Goal: Obtain resource: Obtain resource

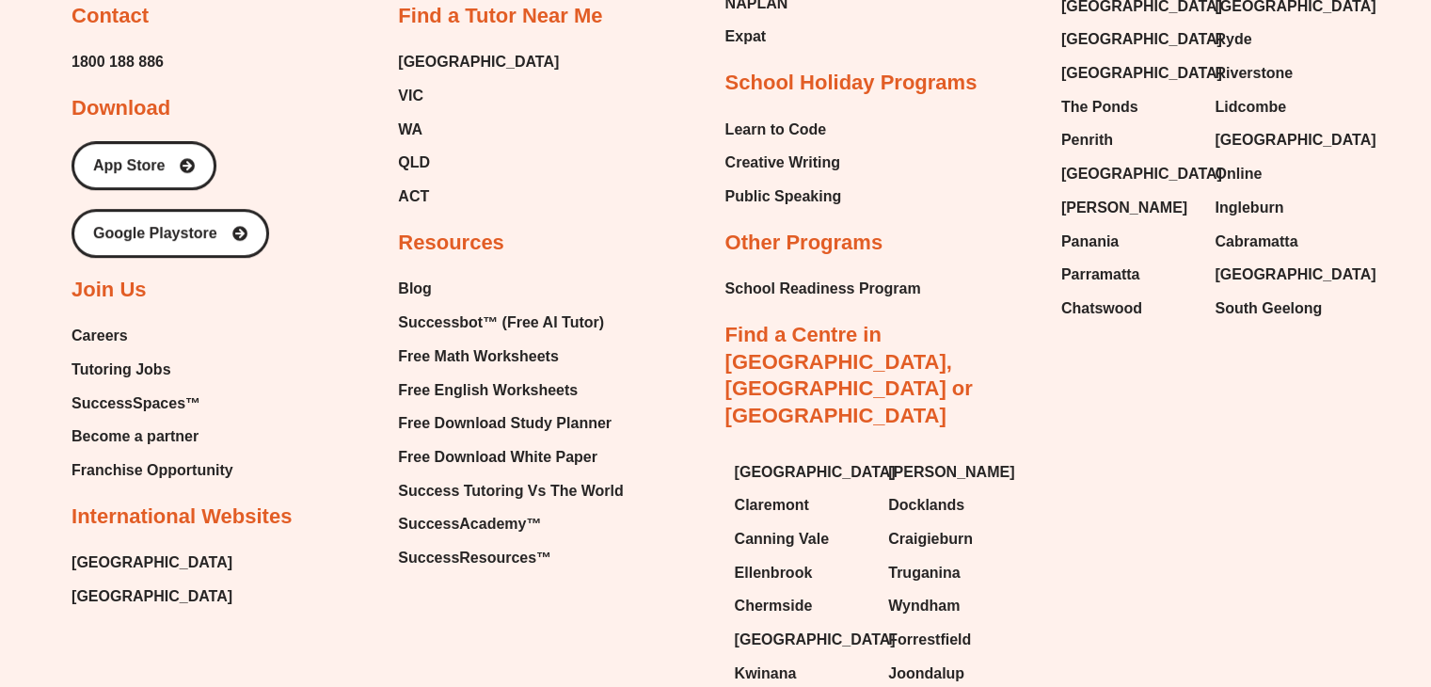
scroll to position [8234, 0]
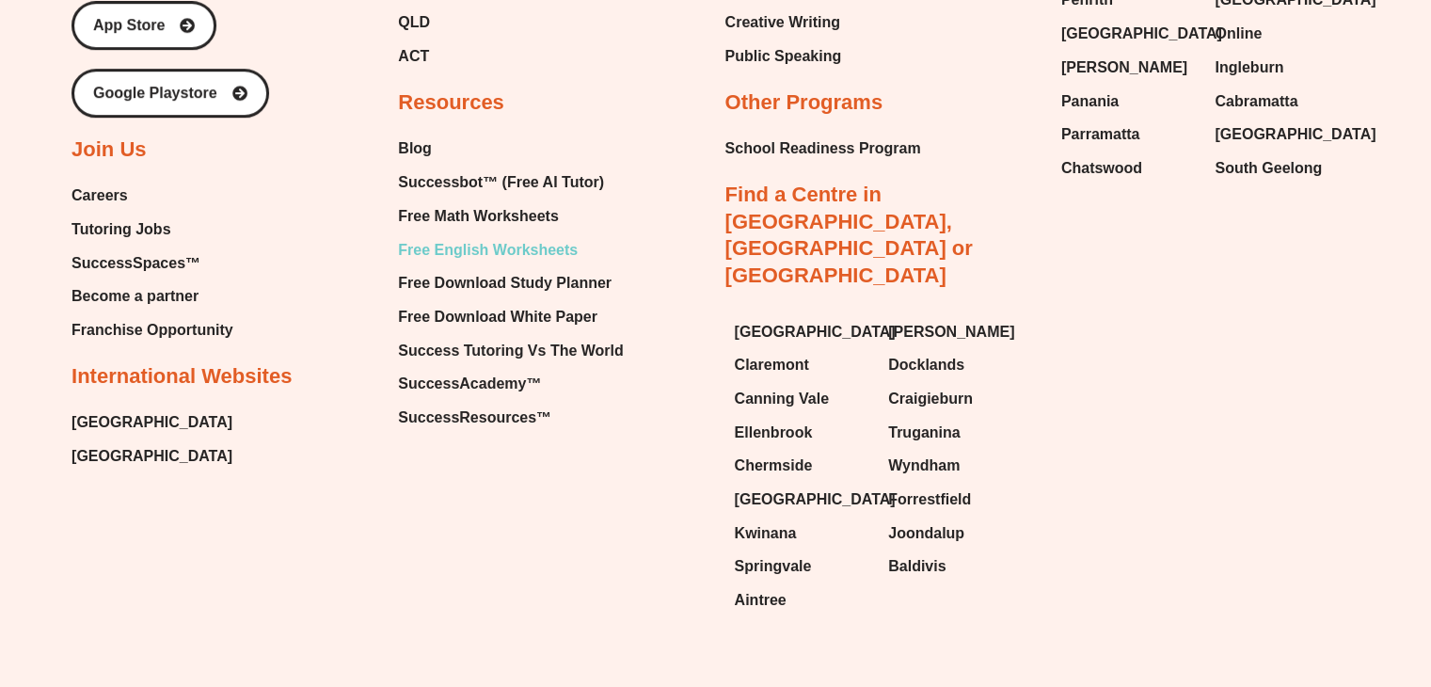
click at [492, 236] on span "Free English Worksheets" at bounding box center [488, 250] width 180 height 28
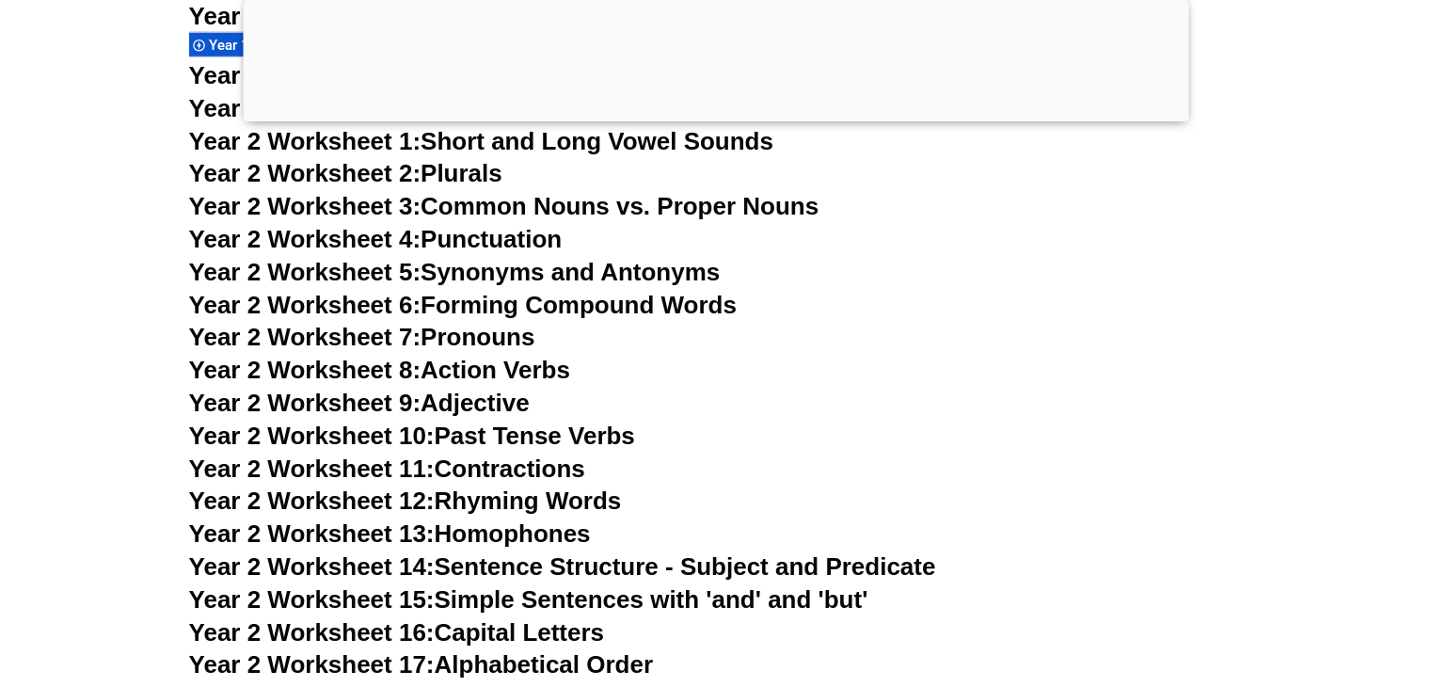
scroll to position [5620, 0]
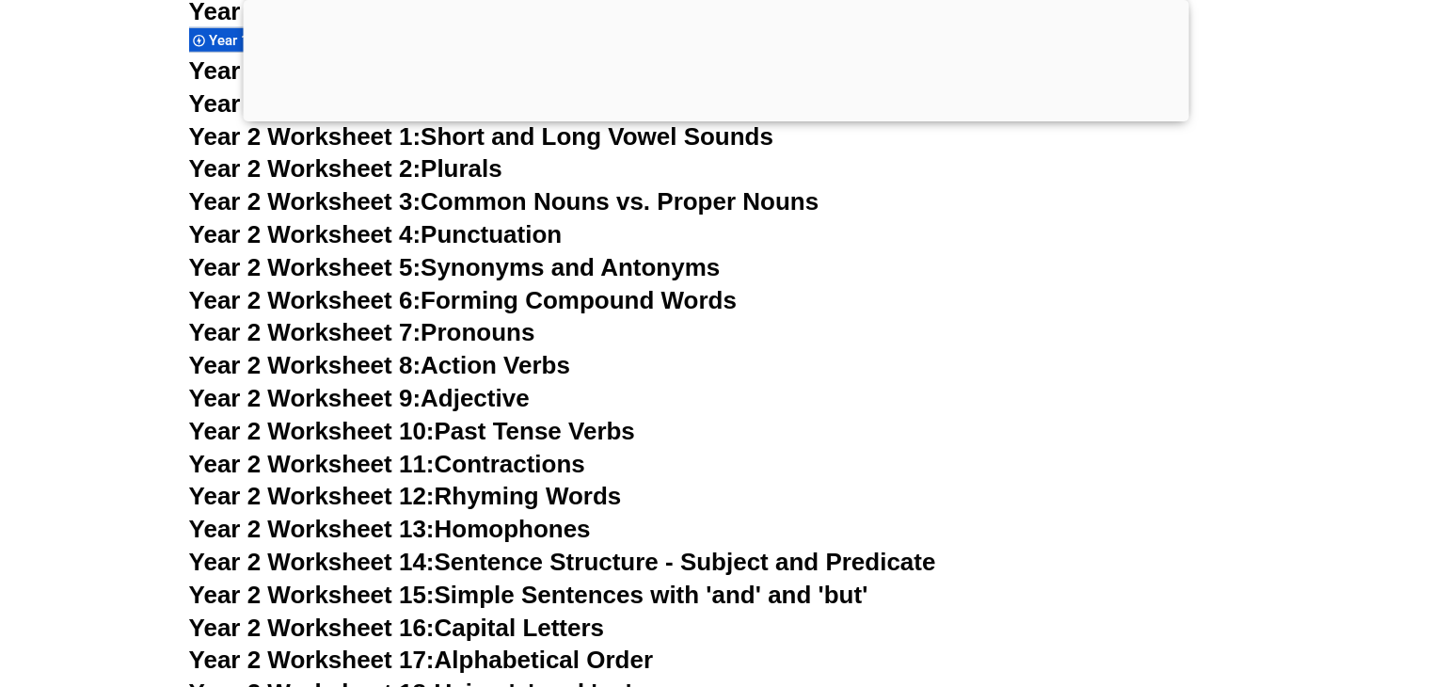
click at [418, 400] on span "Year 2 Worksheet 9:" at bounding box center [305, 398] width 232 height 28
